Goal: Book appointment/travel/reservation

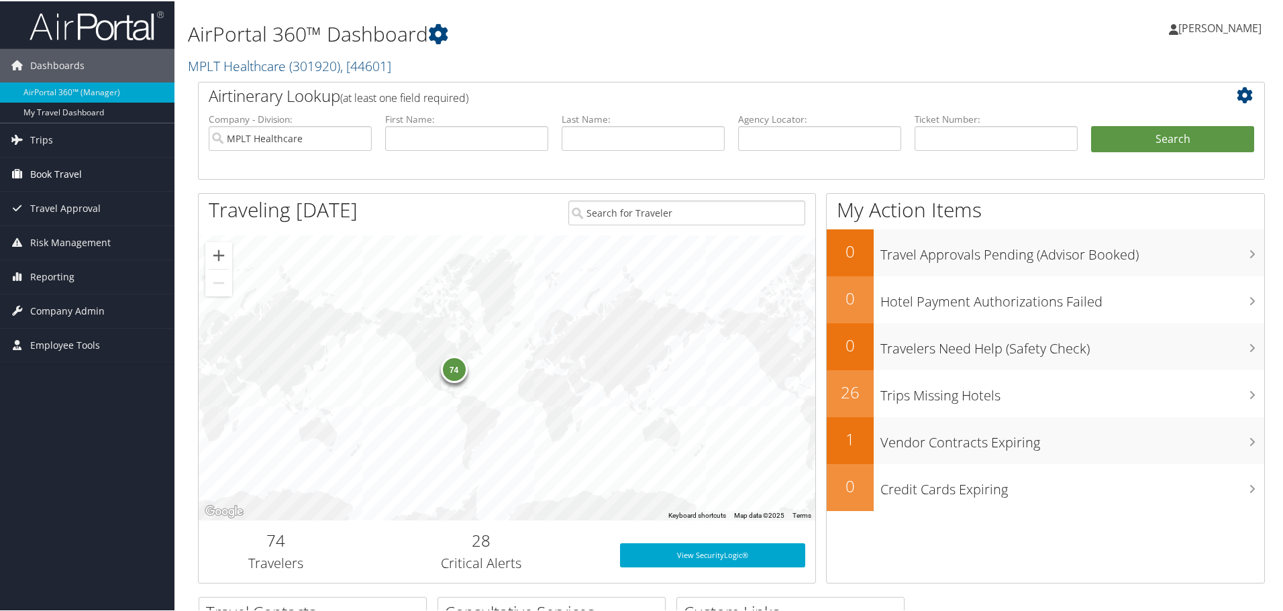
click at [57, 172] on span "Book Travel" at bounding box center [56, 173] width 52 height 34
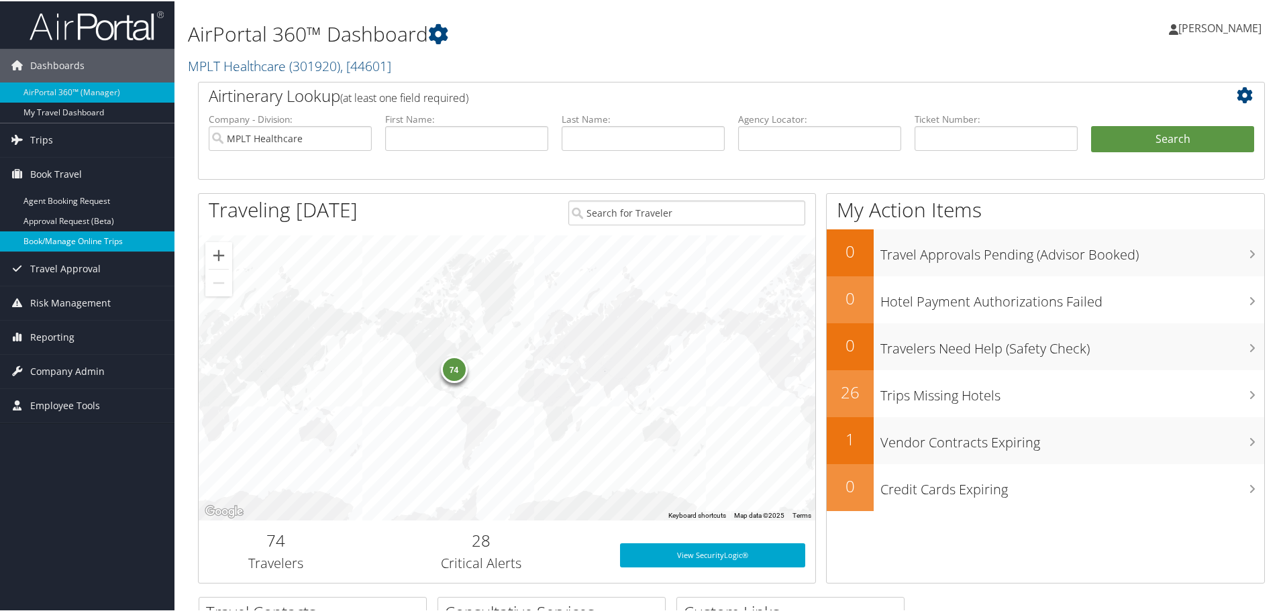
click at [35, 242] on link "Book/Manage Online Trips" at bounding box center [87, 240] width 174 height 20
